Goal: Task Accomplishment & Management: Use online tool/utility

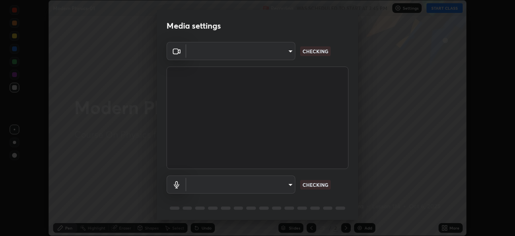
scroll to position [29, 0]
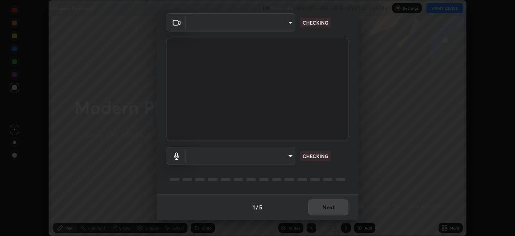
type input "6ee9b2c6c9a5678ab5214f7e96b3922f1b517bc999d2db28af292a13673a7194"
type input "d69259a39cf6ac2492a8378895a3ad9eba5f784ef6ce80e1a5d6c1c32a0e6b2d"
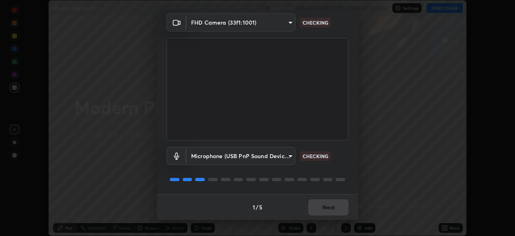
click at [337, 209] on div "1 / 5 Next" at bounding box center [257, 207] width 201 height 26
click at [335, 206] on div "1 / 5 Next" at bounding box center [257, 207] width 201 height 26
click at [338, 208] on div "1 / 5 Next" at bounding box center [257, 207] width 201 height 26
click at [338, 211] on div "1 / 5 Next" at bounding box center [257, 207] width 201 height 26
click at [342, 207] on div "1 / 5 Next" at bounding box center [257, 207] width 201 height 26
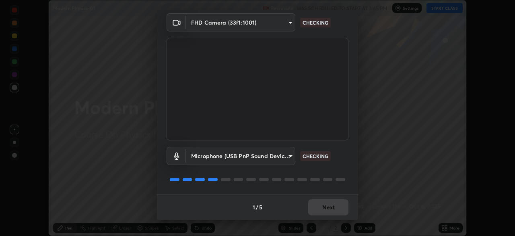
click at [342, 204] on div "1 / 5 Next" at bounding box center [257, 207] width 201 height 26
click at [341, 204] on div "1 / 5 Next" at bounding box center [257, 207] width 201 height 26
click at [338, 207] on div "1 / 5 Next" at bounding box center [257, 207] width 201 height 26
click at [337, 207] on button "Next" at bounding box center [328, 207] width 40 height 16
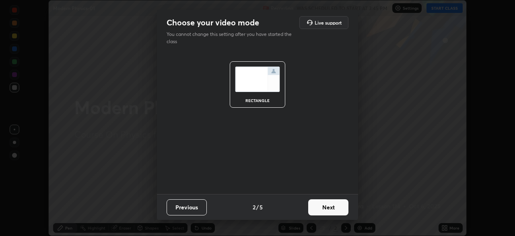
scroll to position [0, 0]
click at [337, 207] on button "Next" at bounding box center [328, 207] width 40 height 16
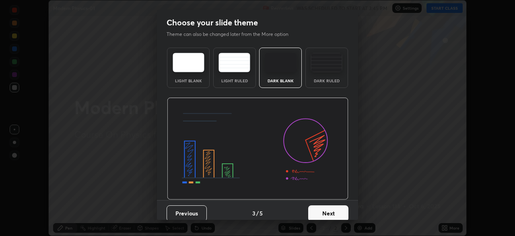
click at [339, 207] on button "Next" at bounding box center [328, 213] width 40 height 16
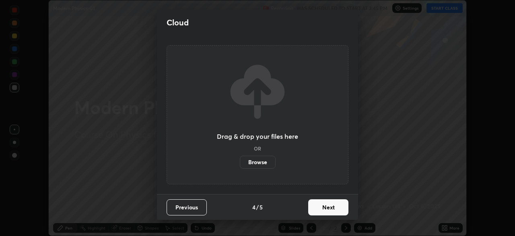
click at [337, 212] on button "Next" at bounding box center [328, 207] width 40 height 16
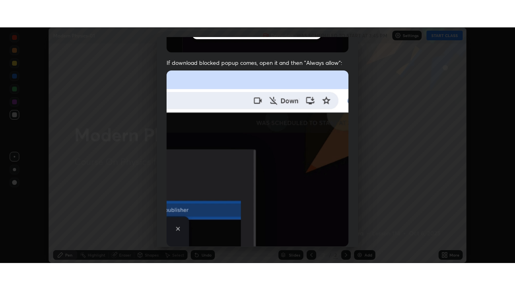
scroll to position [193, 0]
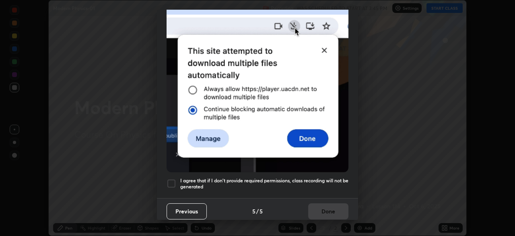
click at [173, 181] on div at bounding box center [172, 183] width 10 height 10
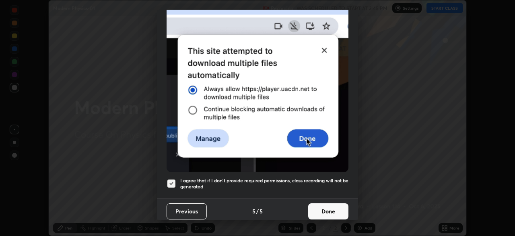
click at [324, 209] on button "Done" at bounding box center [328, 211] width 40 height 16
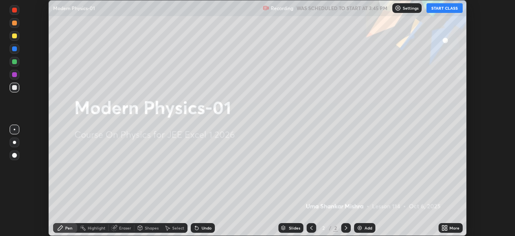
click at [440, 12] on button "START CLASS" at bounding box center [445, 8] width 36 height 10
click at [446, 226] on icon at bounding box center [446, 226] width 2 height 2
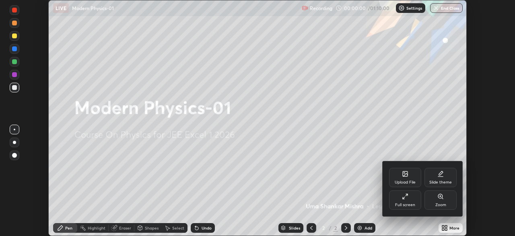
click at [410, 203] on div "Full screen" at bounding box center [405, 205] width 20 height 4
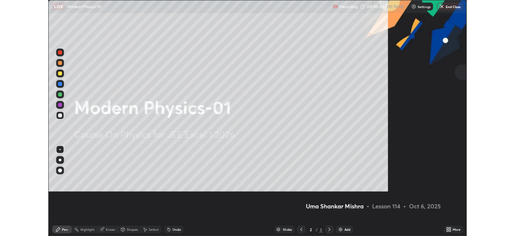
scroll to position [290, 515]
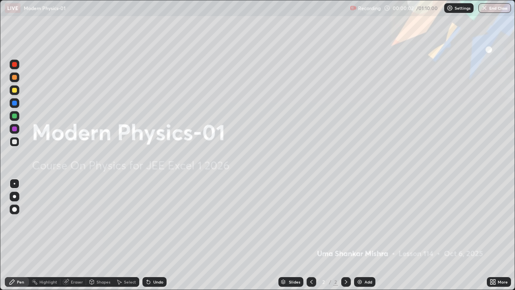
click at [76, 235] on div "Eraser" at bounding box center [73, 282] width 26 height 10
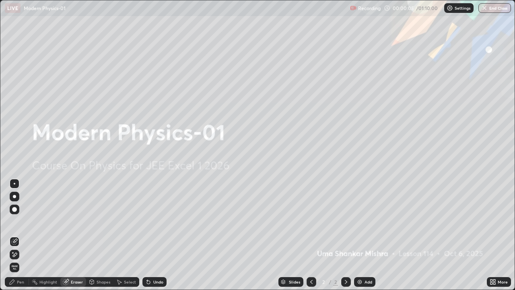
click at [358, 235] on img at bounding box center [360, 282] width 6 height 6
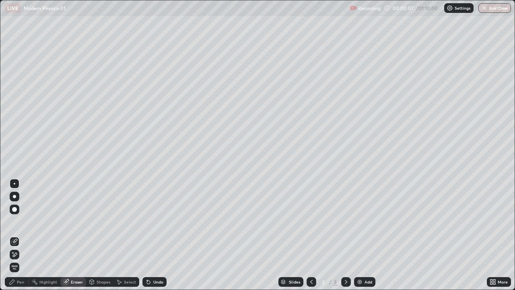
click at [21, 235] on div "Pen" at bounding box center [20, 282] width 7 height 4
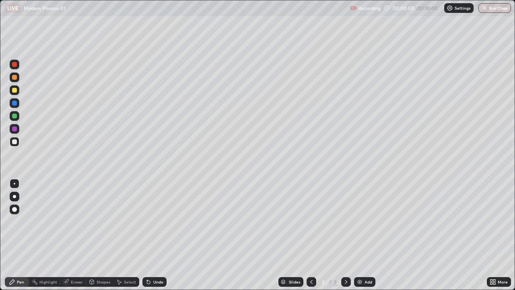
click at [13, 143] on div at bounding box center [14, 141] width 5 height 5
click at [16, 94] on div at bounding box center [15, 90] width 10 height 10
click at [15, 143] on div at bounding box center [14, 141] width 5 height 5
click at [16, 145] on div at bounding box center [15, 142] width 10 height 10
click at [15, 66] on div at bounding box center [14, 64] width 5 height 5
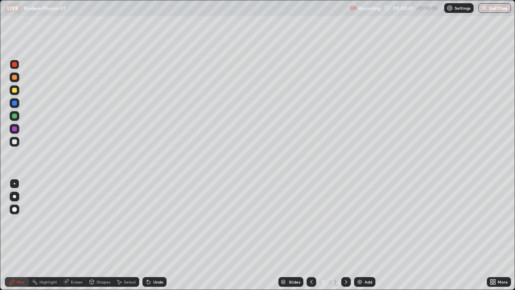
click at [14, 94] on div at bounding box center [15, 90] width 10 height 10
click at [14, 93] on div at bounding box center [15, 90] width 10 height 10
click at [15, 64] on div at bounding box center [14, 64] width 5 height 5
click at [14, 129] on div at bounding box center [14, 128] width 5 height 5
click at [16, 145] on div at bounding box center [15, 142] width 10 height 10
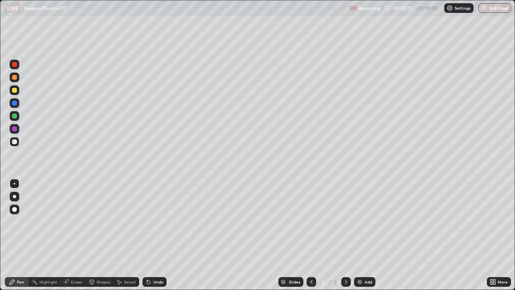
click at [14, 116] on div at bounding box center [14, 116] width 5 height 5
click at [16, 144] on div at bounding box center [14, 141] width 5 height 5
click at [14, 92] on div at bounding box center [14, 90] width 5 height 5
click at [14, 142] on div at bounding box center [14, 141] width 5 height 5
click at [16, 91] on div at bounding box center [14, 90] width 5 height 5
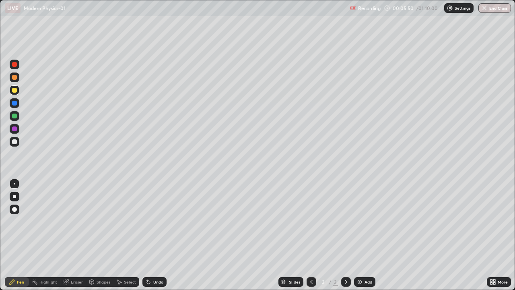
click at [75, 235] on div "Eraser" at bounding box center [77, 282] width 12 height 4
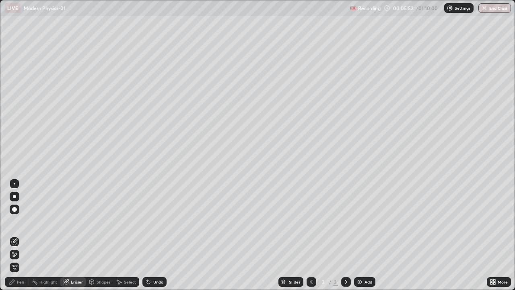
click at [21, 235] on div "Pen" at bounding box center [20, 282] width 7 height 4
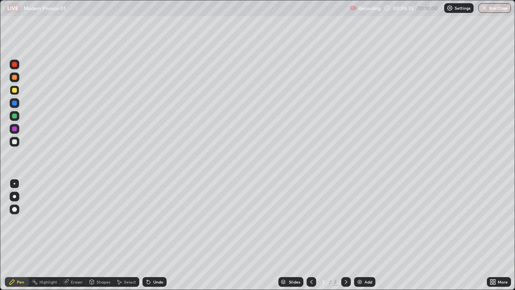
click at [79, 235] on div "Eraser" at bounding box center [73, 282] width 26 height 10
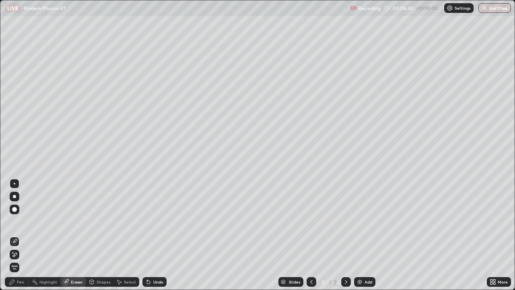
click at [21, 235] on div "Pen" at bounding box center [20, 282] width 7 height 4
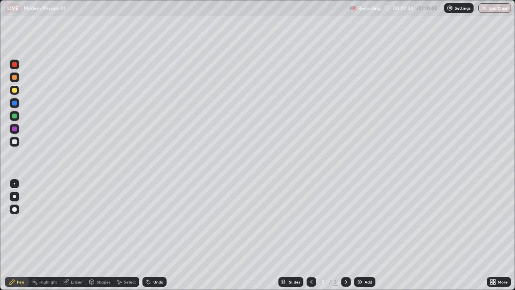
click at [14, 92] on div at bounding box center [14, 90] width 5 height 5
click at [14, 143] on div at bounding box center [14, 141] width 5 height 5
click at [16, 94] on div at bounding box center [15, 90] width 10 height 10
click at [79, 235] on div "Eraser" at bounding box center [77, 282] width 12 height 4
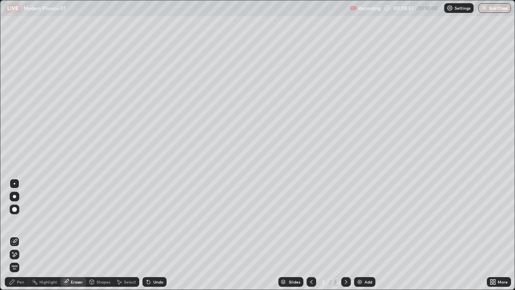
click at [23, 235] on div "Pen" at bounding box center [20, 282] width 7 height 4
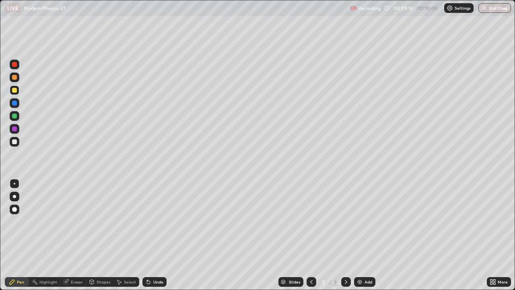
click at [16, 92] on div at bounding box center [15, 90] width 10 height 10
click at [15, 143] on div at bounding box center [14, 141] width 5 height 5
click at [77, 235] on div "Eraser" at bounding box center [73, 282] width 26 height 10
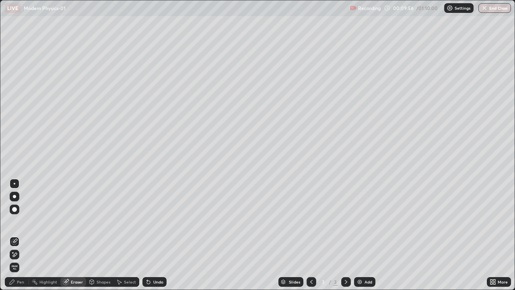
click at [22, 235] on div "Pen" at bounding box center [20, 282] width 7 height 4
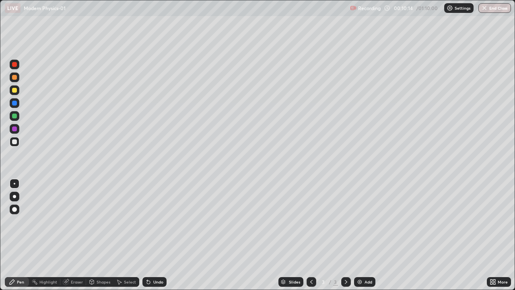
click at [17, 91] on div at bounding box center [14, 90] width 5 height 5
click at [360, 235] on img at bounding box center [360, 282] width 6 height 6
click at [14, 91] on div at bounding box center [14, 90] width 5 height 5
click at [15, 143] on div at bounding box center [14, 141] width 5 height 5
click at [97, 235] on div "Shapes" at bounding box center [104, 282] width 14 height 4
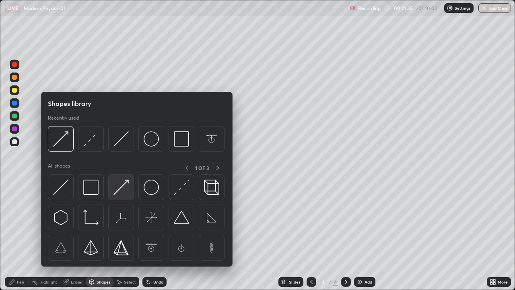
click at [119, 189] on img at bounding box center [121, 187] width 15 height 15
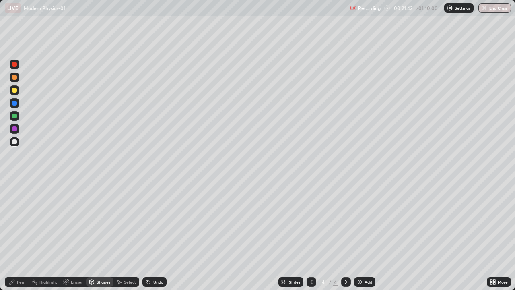
click at [16, 92] on div at bounding box center [14, 90] width 5 height 5
click at [145, 235] on icon at bounding box center [148, 282] width 6 height 6
click at [19, 235] on div "Pen" at bounding box center [20, 282] width 7 height 4
click at [15, 93] on div at bounding box center [15, 90] width 10 height 10
click at [16, 91] on div at bounding box center [14, 90] width 5 height 5
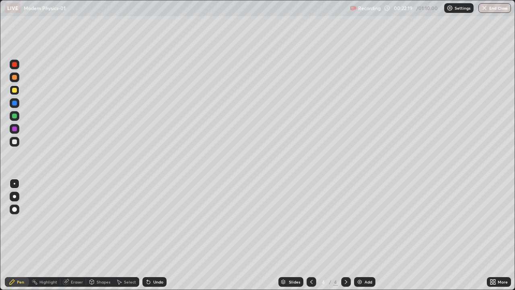
click at [18, 235] on div "Pen" at bounding box center [20, 282] width 7 height 4
click at [15, 94] on div at bounding box center [15, 90] width 10 height 10
click at [15, 92] on div at bounding box center [14, 90] width 5 height 5
click at [97, 235] on div "Shapes" at bounding box center [104, 282] width 14 height 4
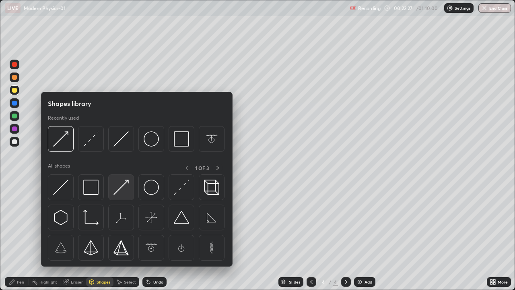
click at [123, 188] on img at bounding box center [121, 187] width 15 height 15
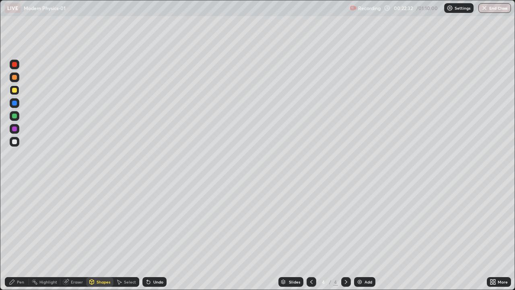
click at [73, 235] on div "Eraser" at bounding box center [77, 282] width 12 height 4
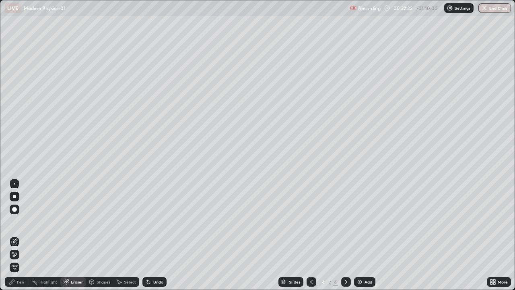
click at [23, 66] on div "Erase all" at bounding box center [14, 145] width 19 height 258
click at [21, 63] on div "Erase all" at bounding box center [14, 145] width 19 height 258
click at [20, 235] on div "Pen" at bounding box center [20, 282] width 7 height 4
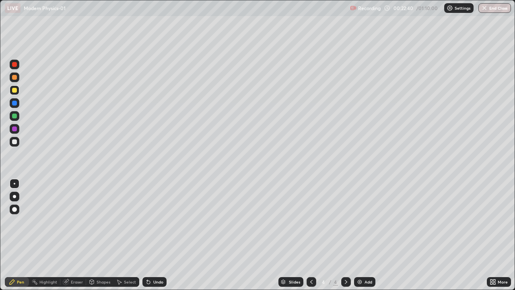
click at [15, 91] on div at bounding box center [14, 90] width 5 height 5
click at [14, 142] on div at bounding box center [14, 141] width 5 height 5
click at [15, 131] on div at bounding box center [14, 128] width 5 height 5
click at [75, 235] on div "Eraser" at bounding box center [77, 282] width 12 height 4
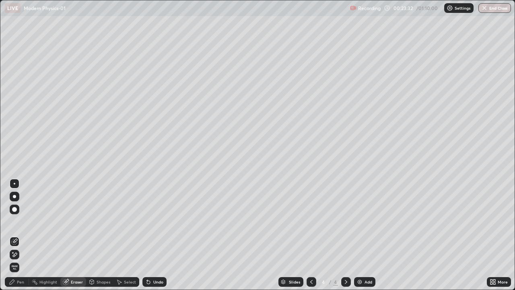
click at [21, 235] on div "Pen" at bounding box center [20, 282] width 7 height 4
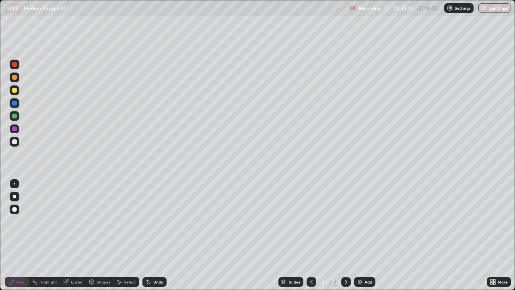
click at [16, 91] on div at bounding box center [14, 90] width 5 height 5
click at [16, 144] on div at bounding box center [14, 141] width 5 height 5
click at [15, 130] on div at bounding box center [14, 128] width 5 height 5
click at [64, 235] on icon at bounding box center [65, 281] width 5 height 5
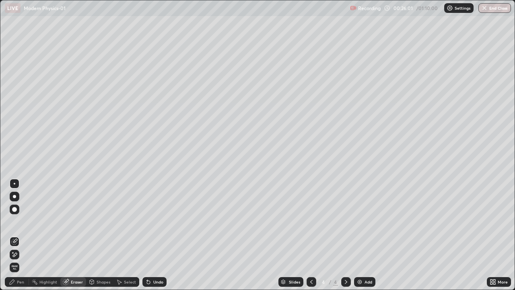
click at [21, 235] on div "Pen" at bounding box center [20, 282] width 7 height 4
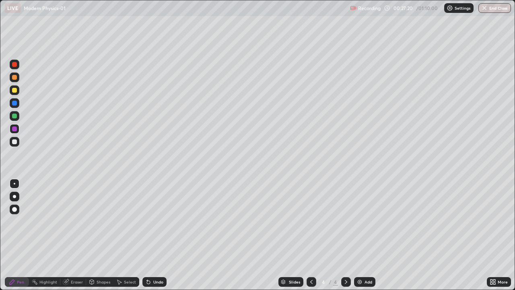
click at [16, 118] on div at bounding box center [14, 116] width 5 height 5
click at [79, 235] on div "Eraser" at bounding box center [77, 282] width 12 height 4
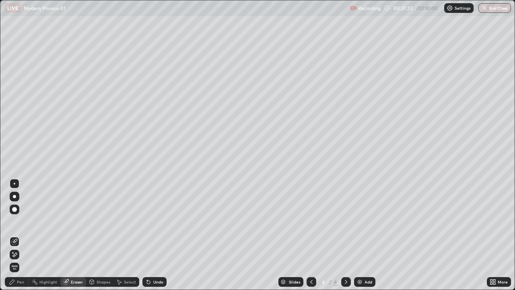
click at [22, 235] on div "Pen" at bounding box center [20, 282] width 7 height 4
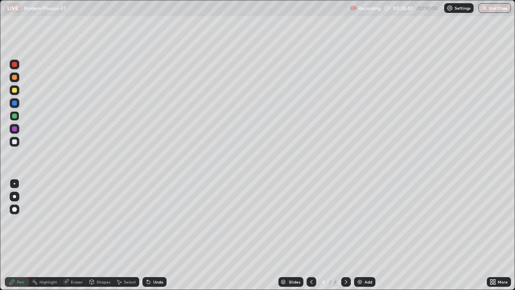
click at [14, 143] on div at bounding box center [14, 141] width 5 height 5
click at [15, 94] on div at bounding box center [15, 90] width 10 height 10
click at [79, 235] on div "Eraser" at bounding box center [77, 282] width 12 height 4
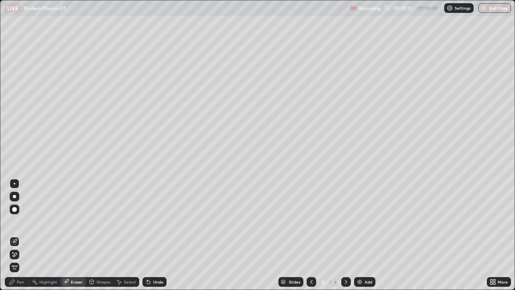
click at [20, 235] on div "Pen" at bounding box center [20, 282] width 7 height 4
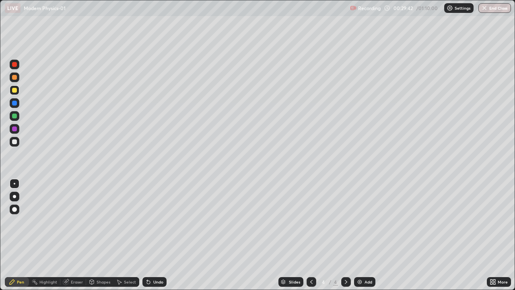
click at [310, 235] on icon at bounding box center [311, 282] width 6 height 6
click at [346, 235] on icon at bounding box center [346, 282] width 6 height 6
click at [78, 235] on div "Eraser" at bounding box center [77, 282] width 12 height 4
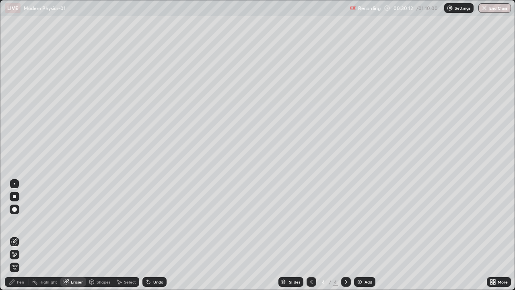
click at [23, 235] on div "Pen" at bounding box center [20, 282] width 7 height 4
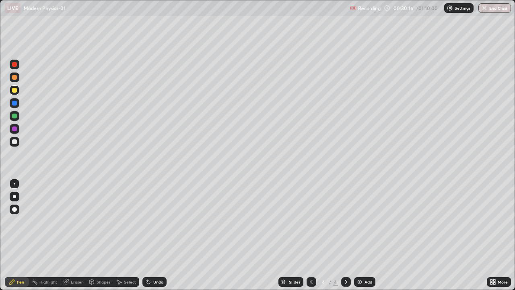
click at [77, 235] on div "Eraser" at bounding box center [77, 282] width 12 height 4
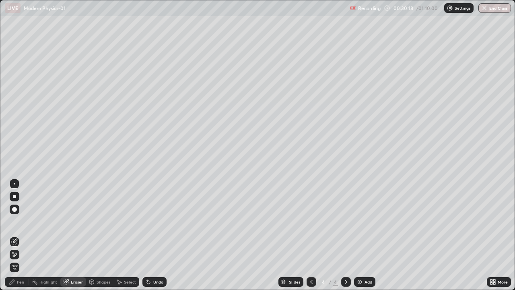
click at [21, 235] on div "Pen" at bounding box center [20, 282] width 7 height 4
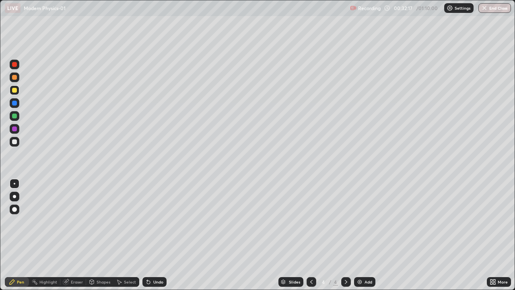
click at [16, 118] on div at bounding box center [14, 116] width 5 height 5
click at [15, 142] on div at bounding box center [14, 141] width 5 height 5
click at [358, 235] on img at bounding box center [360, 282] width 6 height 6
click at [17, 235] on div "Pen" at bounding box center [17, 282] width 24 height 10
click at [14, 118] on div at bounding box center [14, 116] width 5 height 5
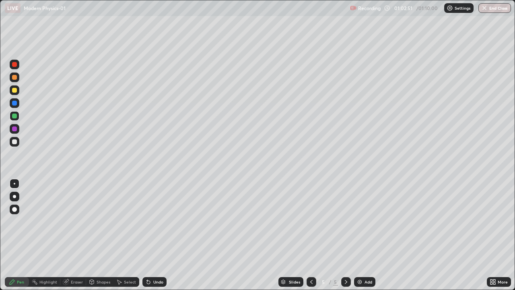
click at [492, 11] on button "End Class" at bounding box center [495, 8] width 33 height 10
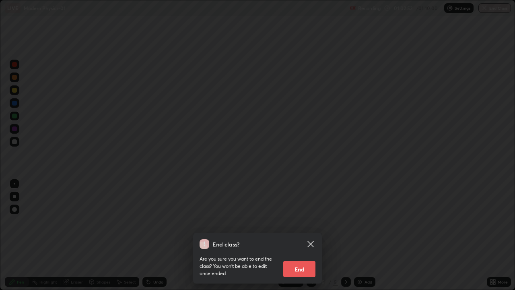
click at [460, 54] on div "End class? Are you sure you want to end the class? You won’t be able to edit on…" at bounding box center [257, 145] width 515 height 290
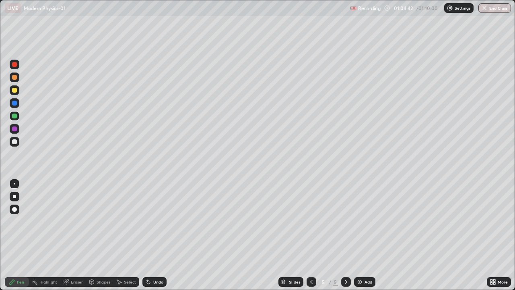
click at [491, 10] on button "End Class" at bounding box center [495, 8] width 33 height 10
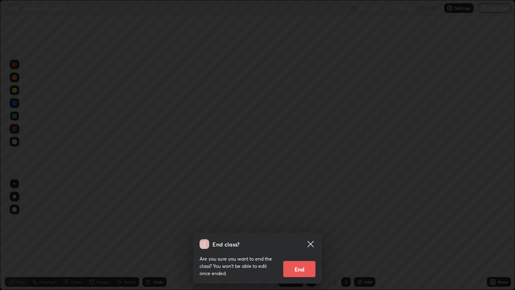
click at [300, 235] on button "End" at bounding box center [300, 269] width 32 height 16
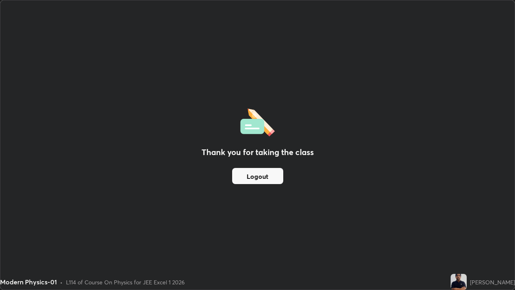
click at [413, 234] on div "Thank you for taking the class Logout" at bounding box center [257, 144] width 515 height 289
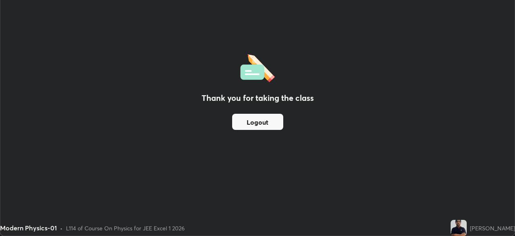
scroll to position [40037, 39757]
